Goal: Task Accomplishment & Management: Use online tool/utility

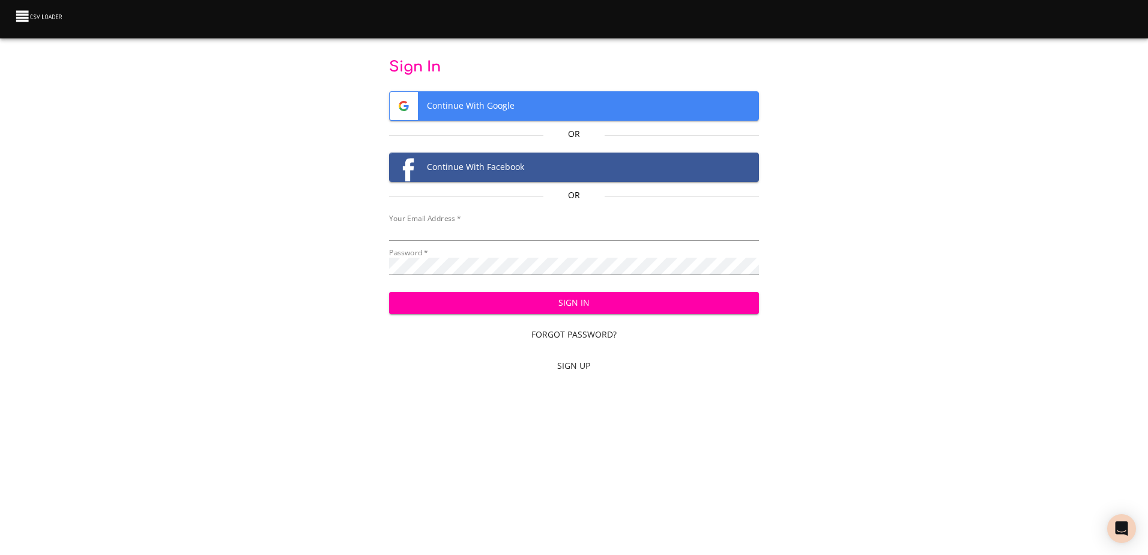
type input "mammothequipment10@gmail.com"
click at [549, 300] on span "Sign In" at bounding box center [574, 302] width 351 height 15
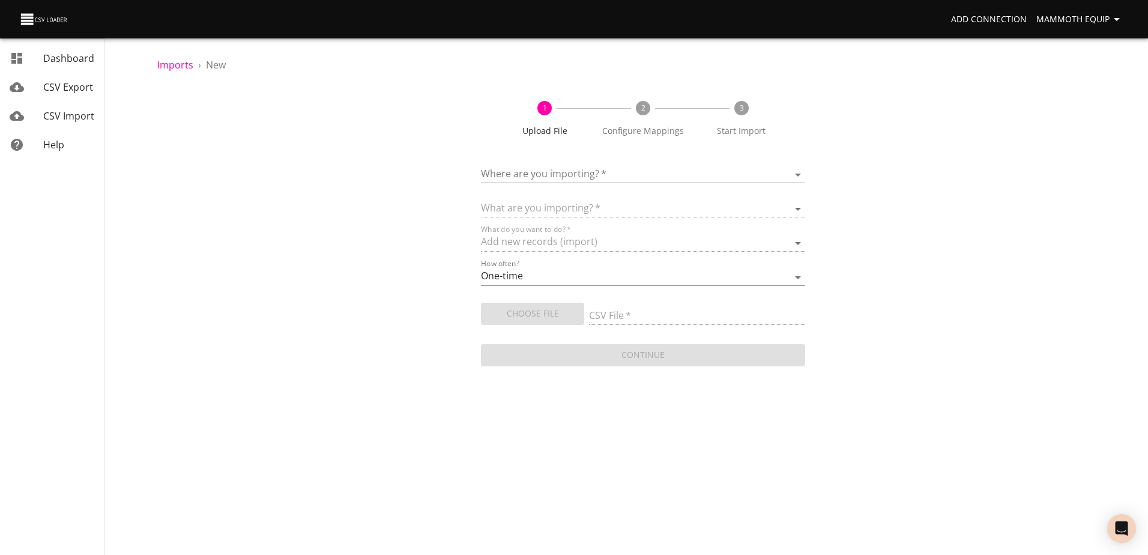
click at [795, 172] on body "Add Connection Mammoth Equip Dashboard CSV Export CSV Import Help Imports › New…" at bounding box center [574, 277] width 1148 height 555
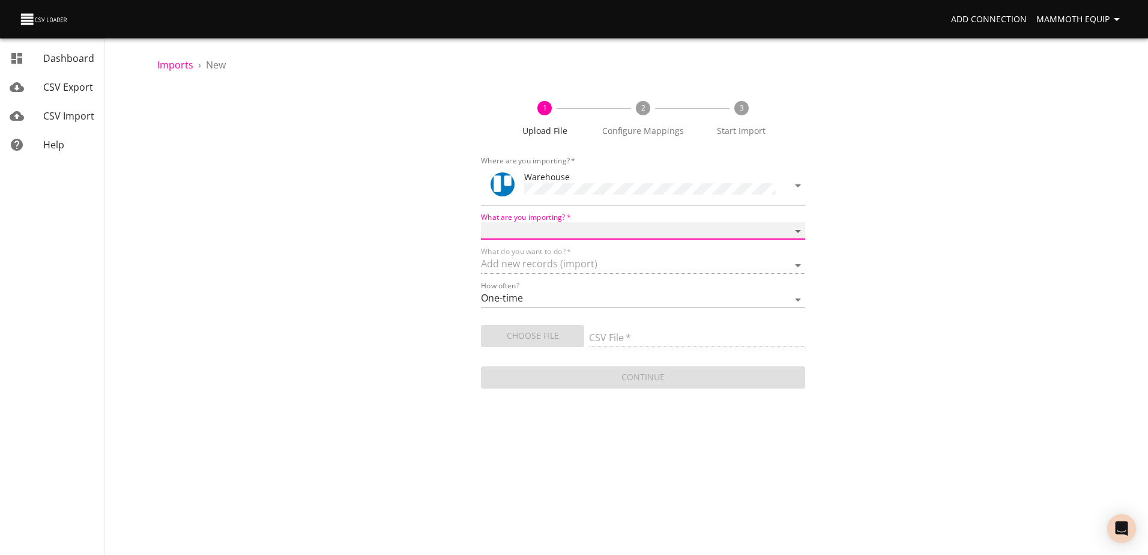
click at [794, 228] on select "Boards Cards Checkitems Checklists" at bounding box center [643, 230] width 324 height 17
select select "cards"
click at [481, 222] on select "Boards Cards Checkitems Checklists" at bounding box center [643, 230] width 324 height 17
click at [529, 333] on span "Choose File" at bounding box center [532, 335] width 84 height 15
type input "Import1.xlsx"
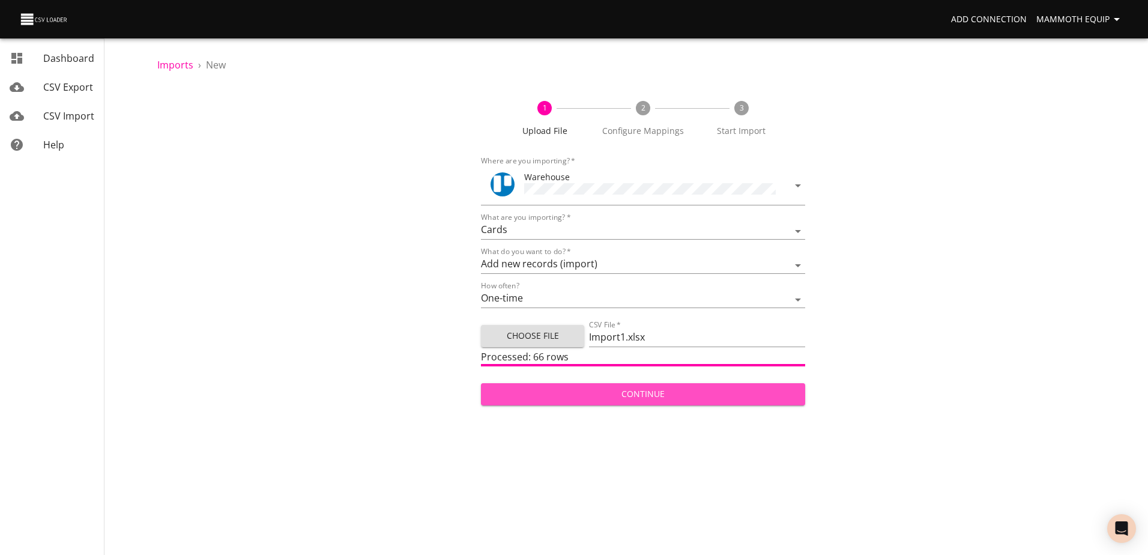
click at [516, 391] on span "Continue" at bounding box center [642, 394] width 304 height 15
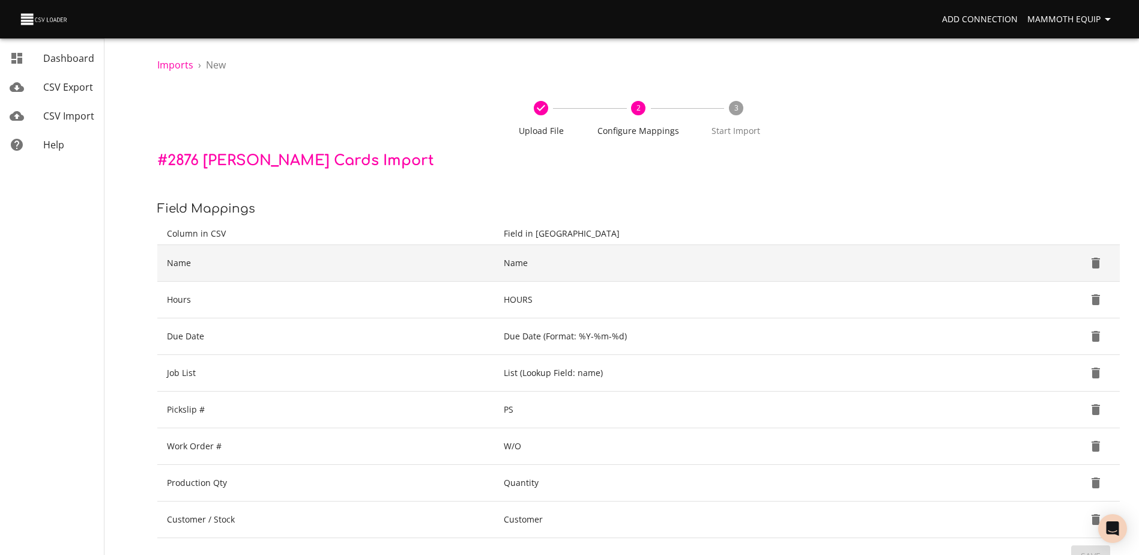
scroll to position [127, 0]
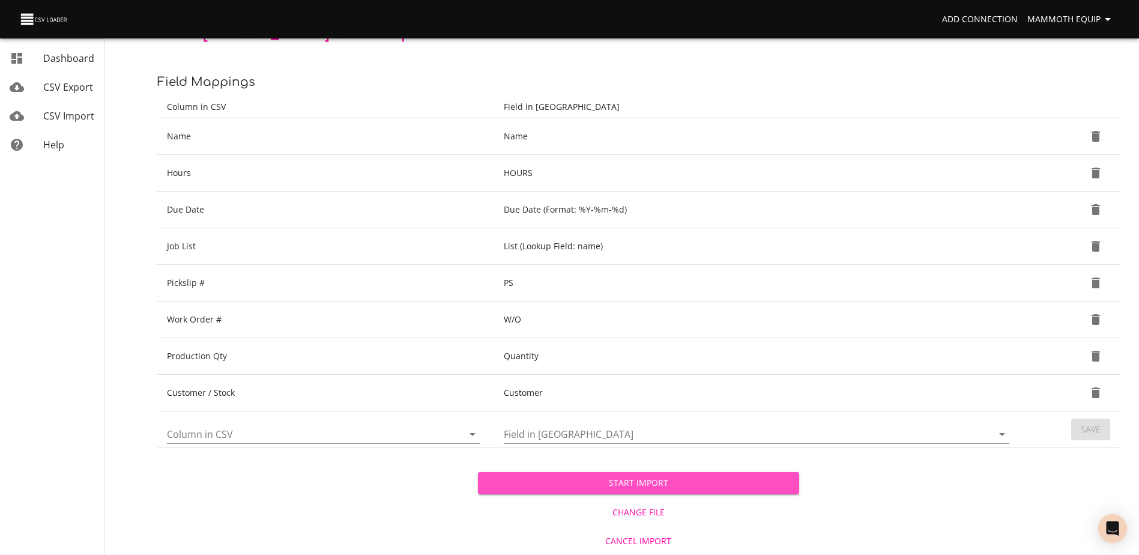
click at [566, 484] on span "Start Import" at bounding box center [637, 482] width 301 height 15
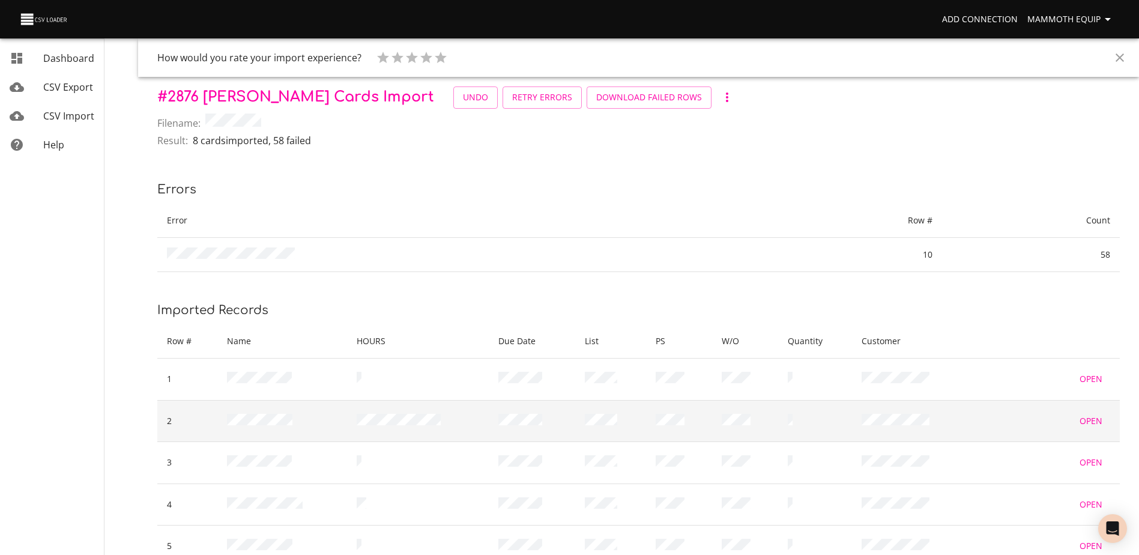
click at [757, 404] on td at bounding box center [745, 421] width 66 height 42
